Goal: Check status: Check status

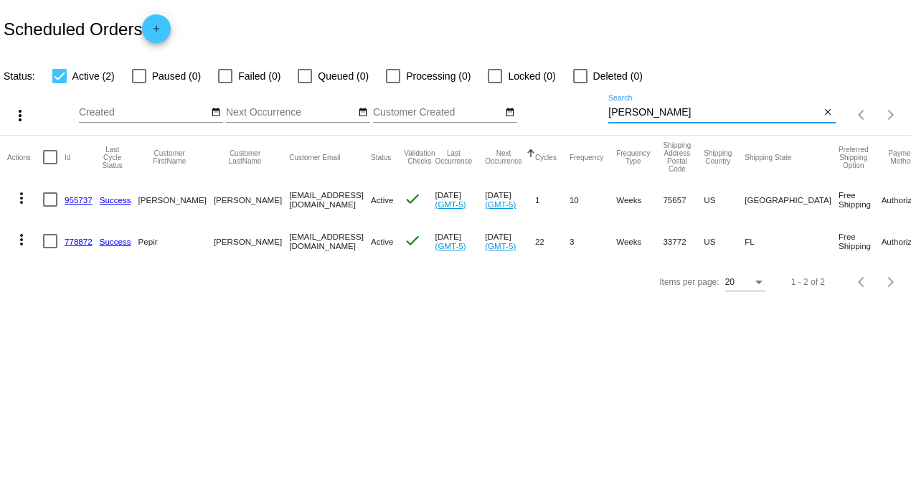
click at [658, 112] on input "[PERSON_NAME]" at bounding box center [714, 112] width 212 height 11
drag, startPoint x: 645, startPoint y: 110, endPoint x: 588, endPoint y: 105, distance: 57.5
click at [589, 105] on div "more_vert Aug Jan Feb Mar Apr 1" at bounding box center [455, 110] width 911 height 51
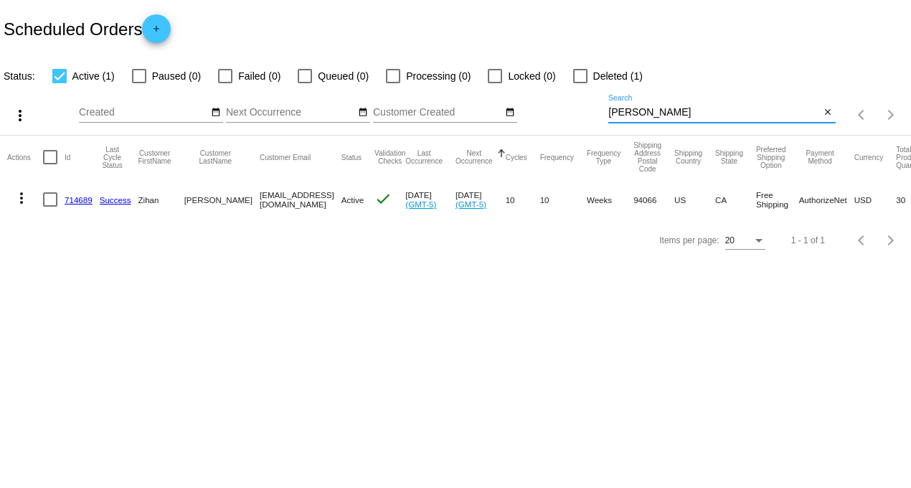
type input "hannah"
click at [72, 201] on link "714689" at bounding box center [79, 199] width 28 height 9
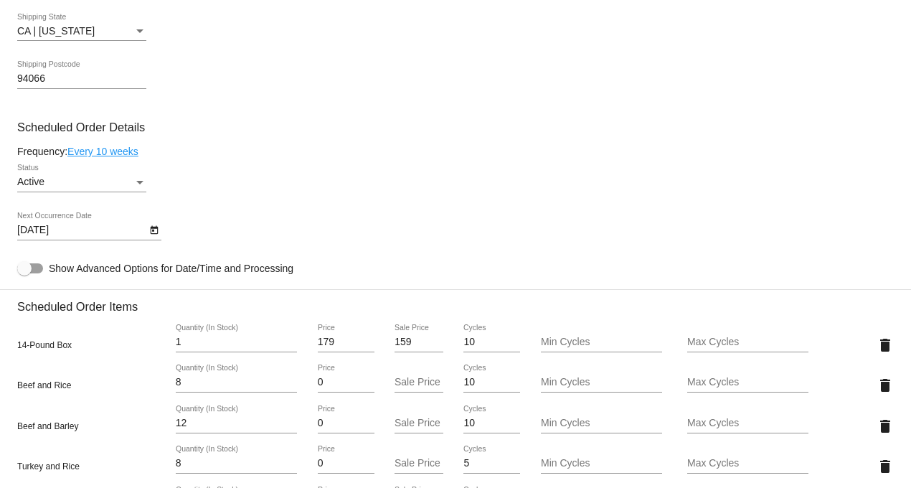
scroll to position [717, 0]
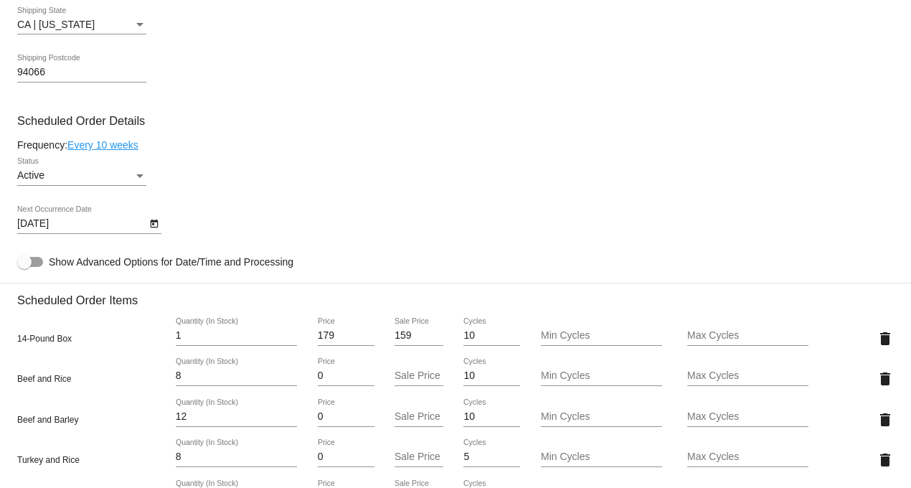
click at [155, 228] on icon "Open calendar" at bounding box center [154, 223] width 8 height 9
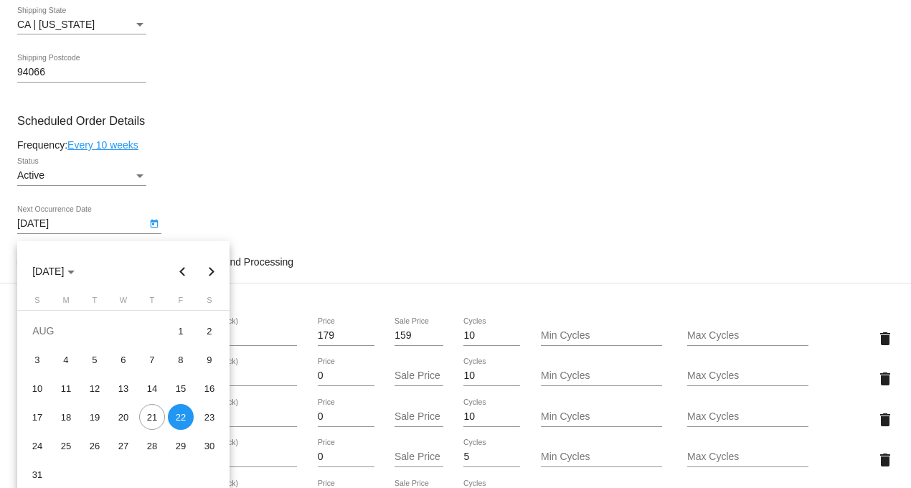
click at [411, 272] on div at bounding box center [455, 244] width 911 height 488
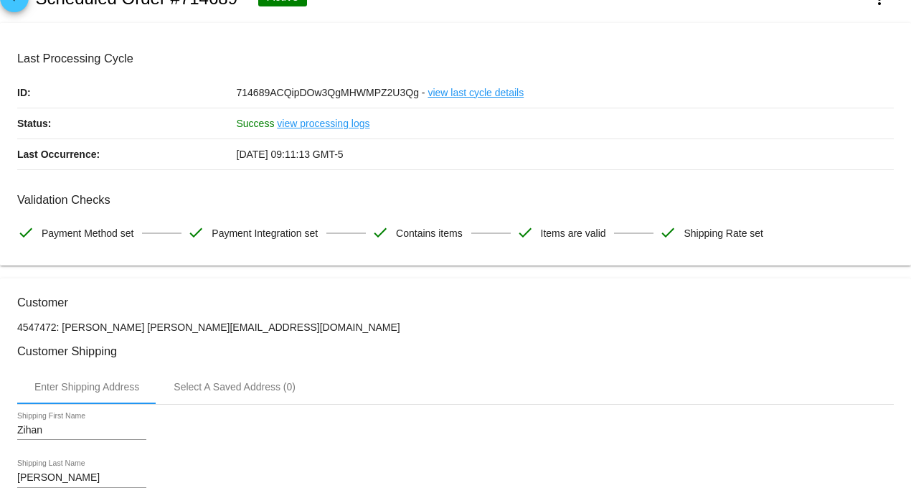
scroll to position [0, 0]
